Goal: Register for event/course

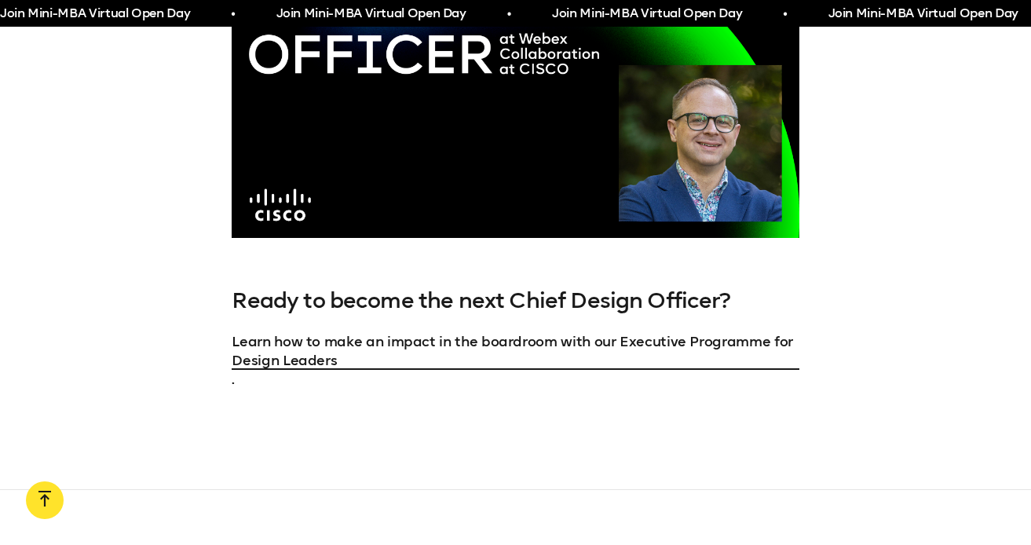
scroll to position [4438, 0]
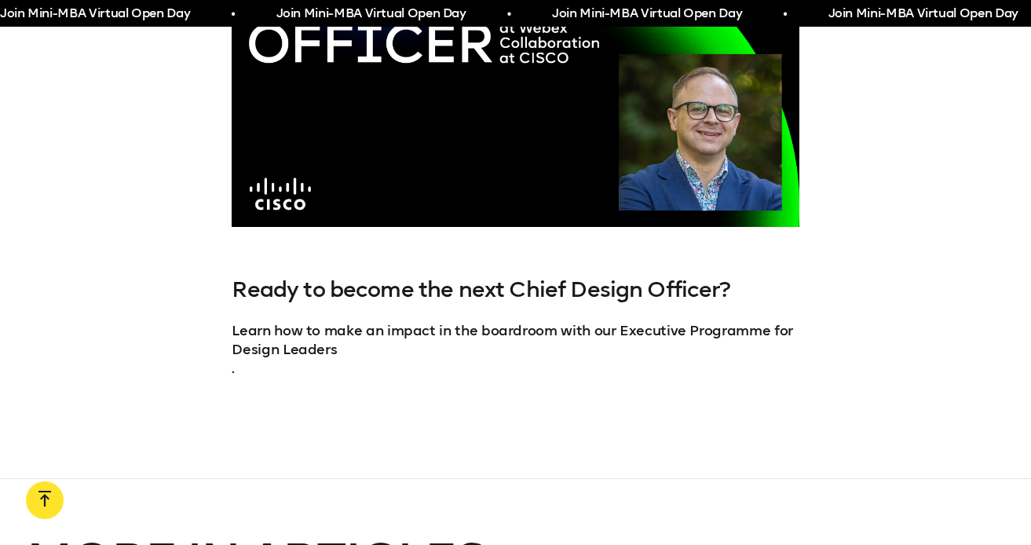
click at [297, 351] on link "Design Leaders" at bounding box center [515, 349] width 567 height 19
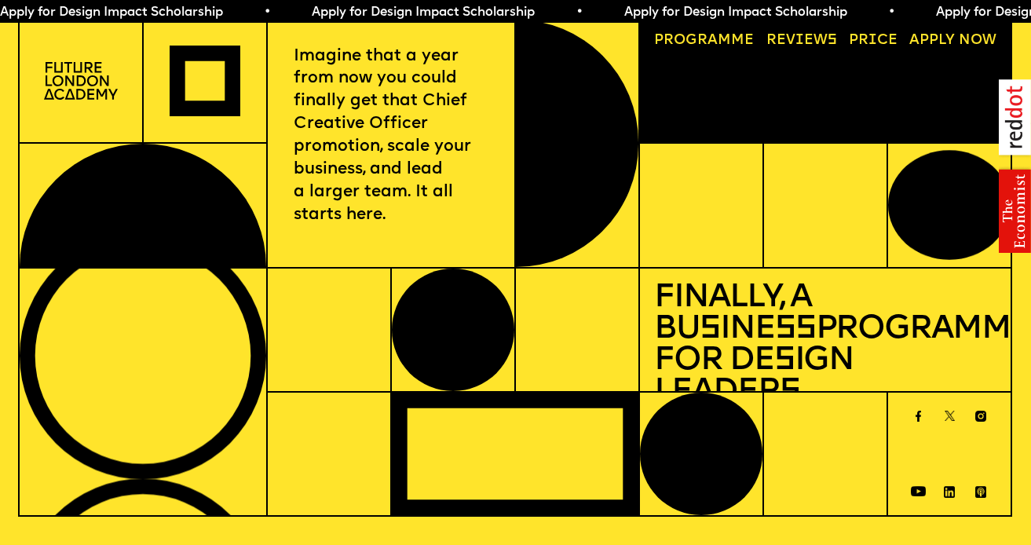
click at [721, 38] on link "Progr a mme" at bounding box center [704, 41] width 114 height 28
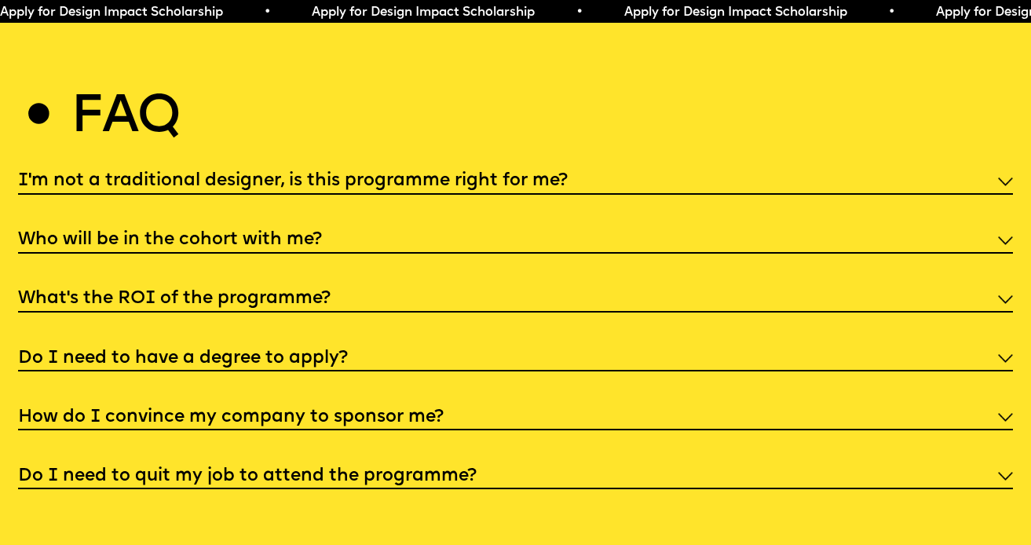
scroll to position [5344, 0]
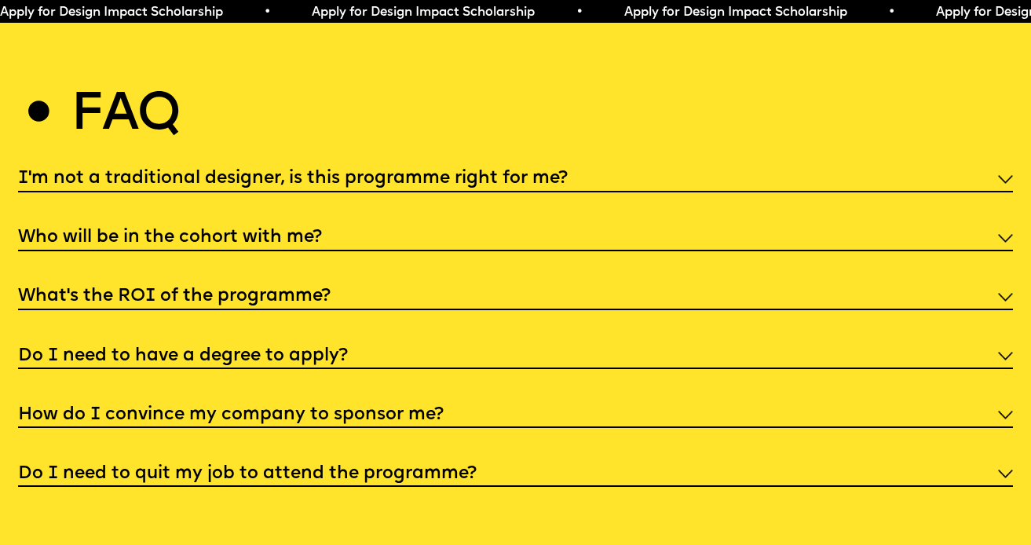
click at [408, 223] on div "Who will be in the cohort with me?" at bounding box center [515, 237] width 995 height 28
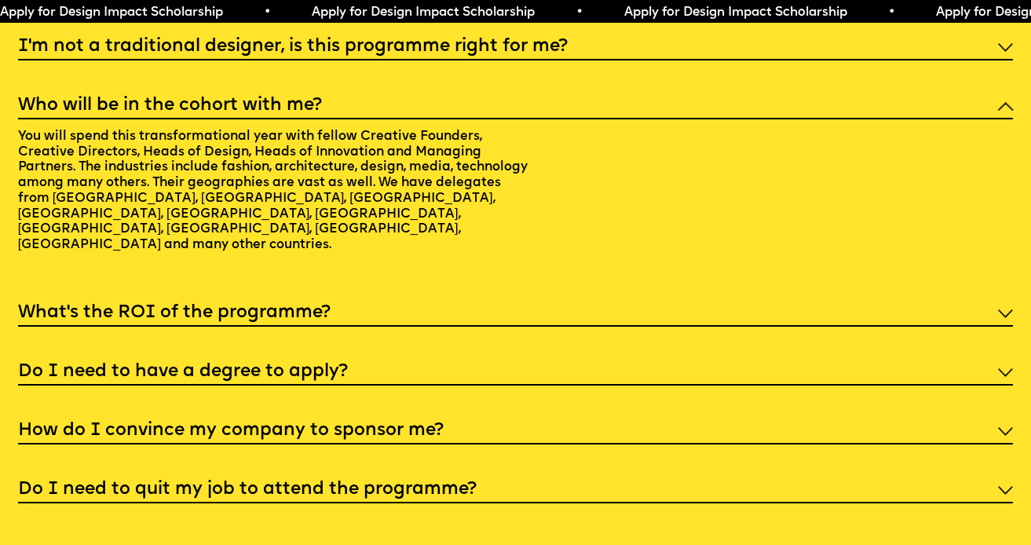
scroll to position [5484, 0]
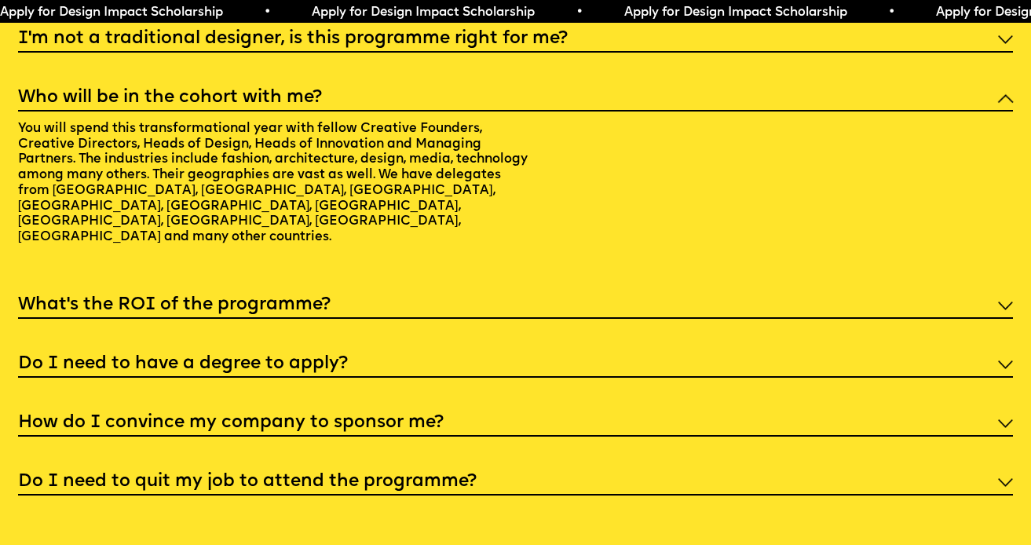
click at [416, 291] on div "What’s the ROI of the programme?" at bounding box center [515, 305] width 995 height 28
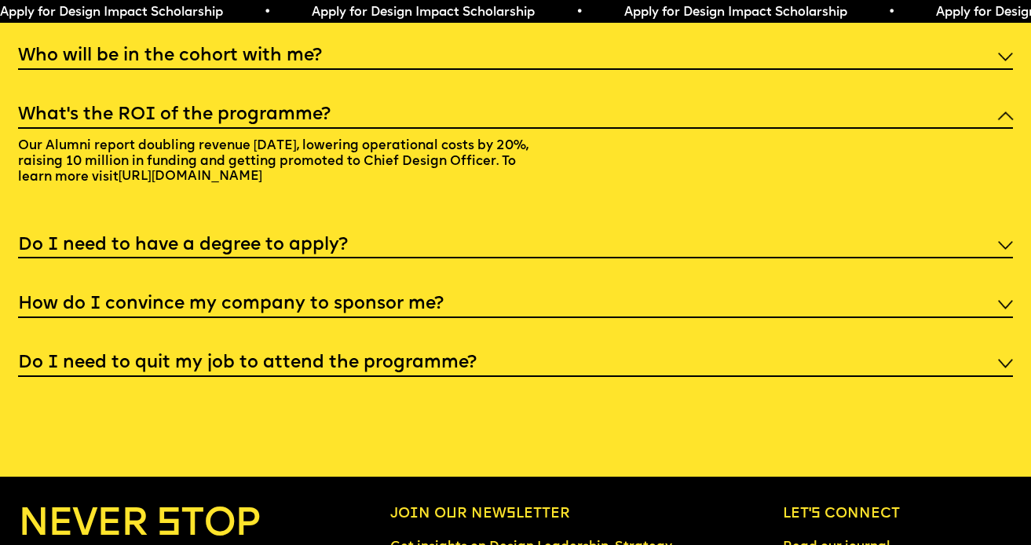
scroll to position [5532, 0]
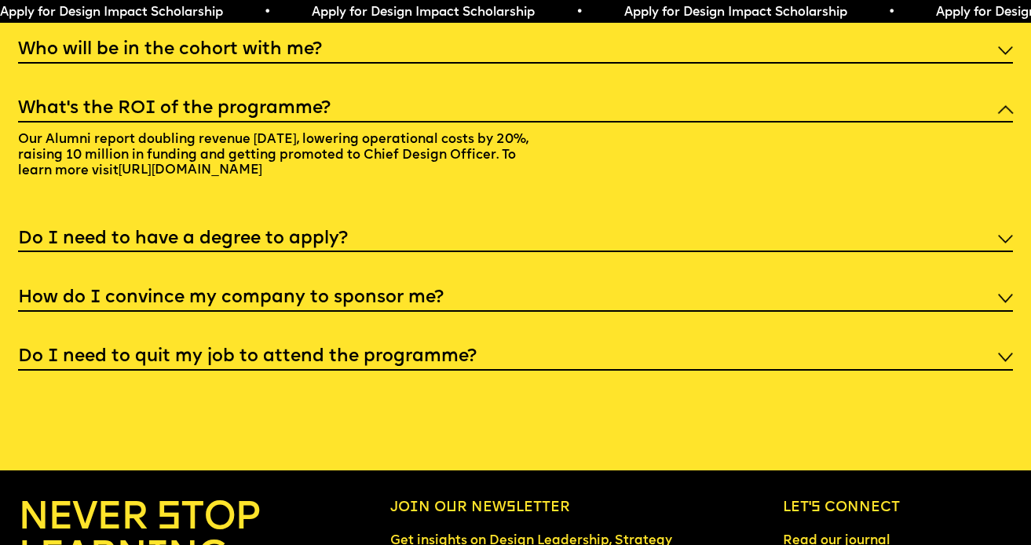
click at [420, 291] on h5 "How do I convince my company to sponsor me?" at bounding box center [231, 299] width 426 height 16
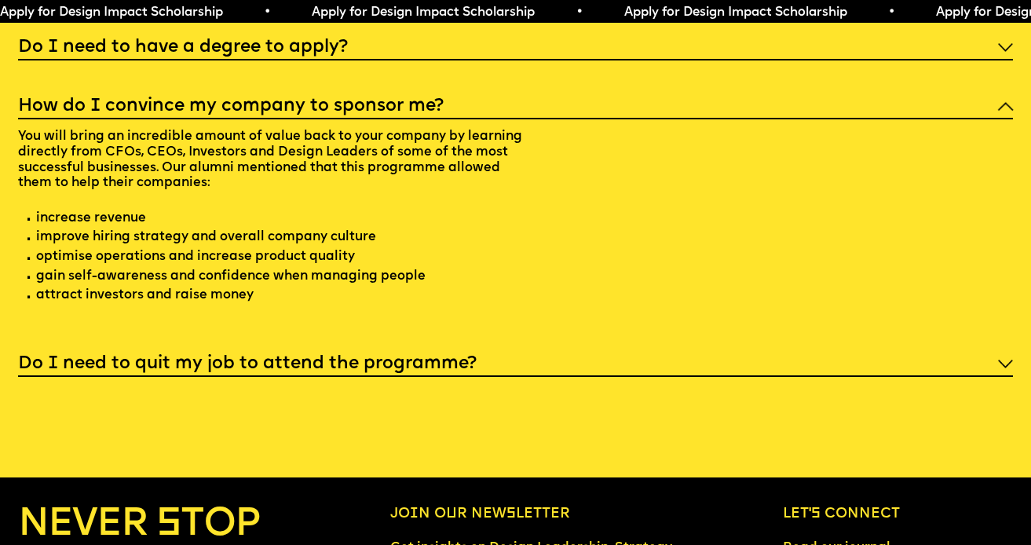
scroll to position [5660, 0]
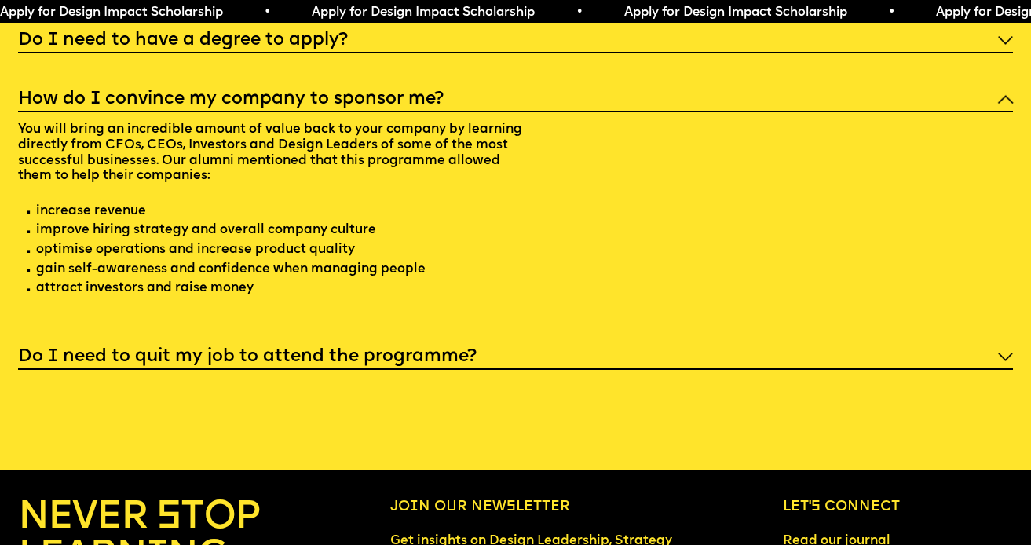
click at [449, 349] on h5 "Do I need to quit my job to attend the programme?" at bounding box center [247, 357] width 459 height 16
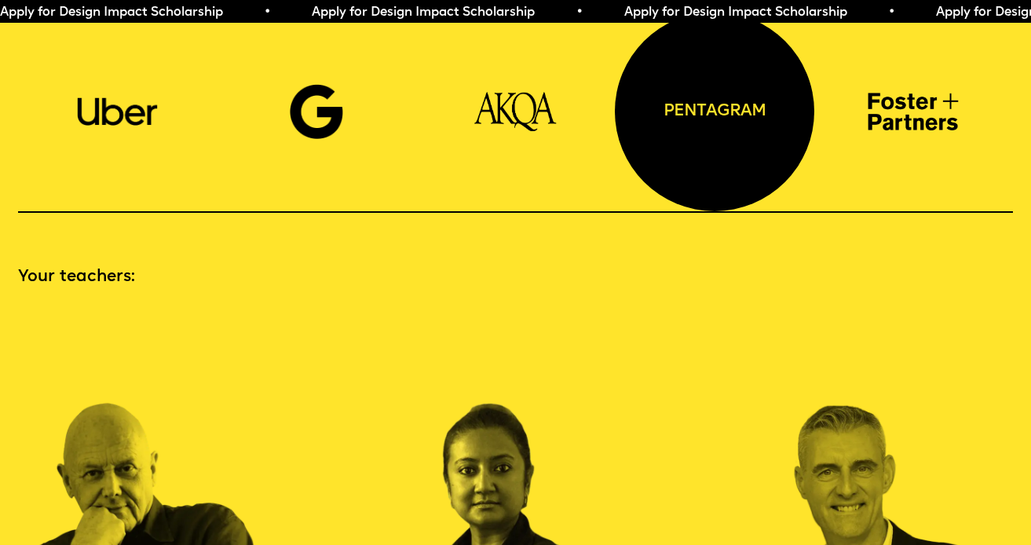
scroll to position [1309, 0]
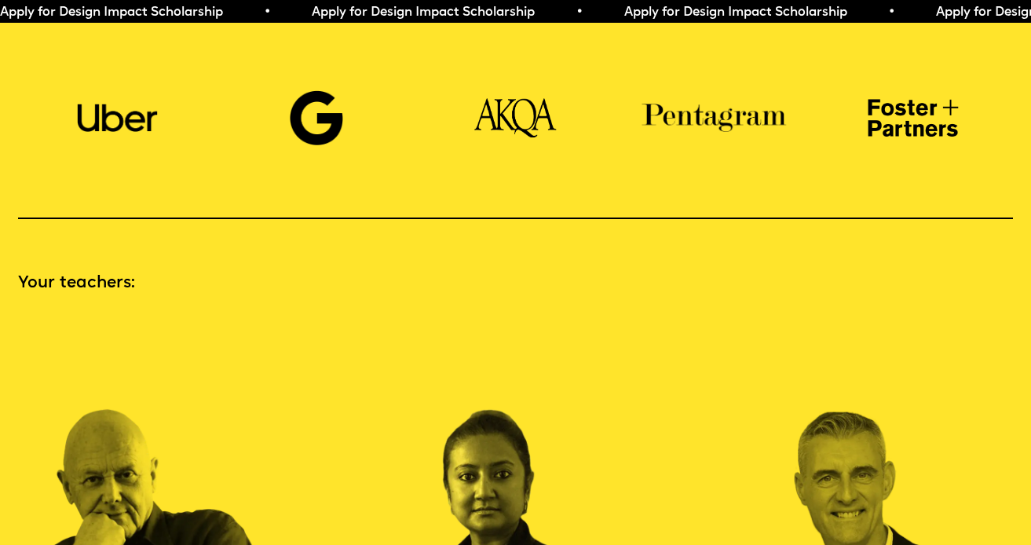
click at [663, 13] on span "Apply for Design Impact Scholarship • Apply for Design Impact Scholarship • App…" at bounding box center [778, 12] width 1560 height 13
click at [769, 15] on span "Apply for Design Impact Scholarship • Apply for Design Impact Scholarship • App…" at bounding box center [778, 12] width 1560 height 13
